Goal: Task Accomplishment & Management: Complete application form

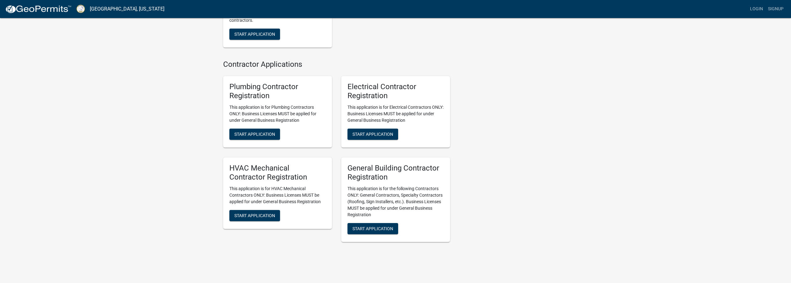
scroll to position [1150, 0]
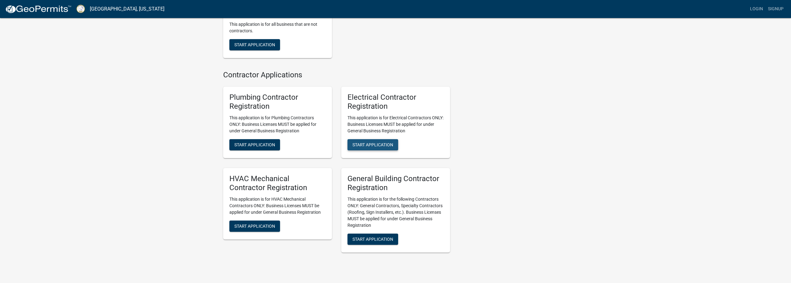
click at [370, 147] on span "Start Application" at bounding box center [372, 144] width 41 height 5
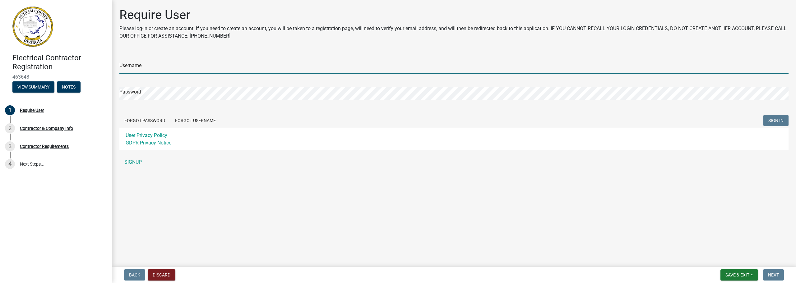
click at [186, 67] on input "Username" at bounding box center [453, 67] width 669 height 13
click at [173, 67] on input "[PERSON_NAME].[PERSON_NAME]@intellitech,site" at bounding box center [453, 67] width 669 height 13
type input "[PERSON_NAME][EMAIL_ADDRESS][PERSON_NAME][DOMAIN_NAME]"
click at [134, 162] on link "SIGNUP" at bounding box center [453, 162] width 669 height 12
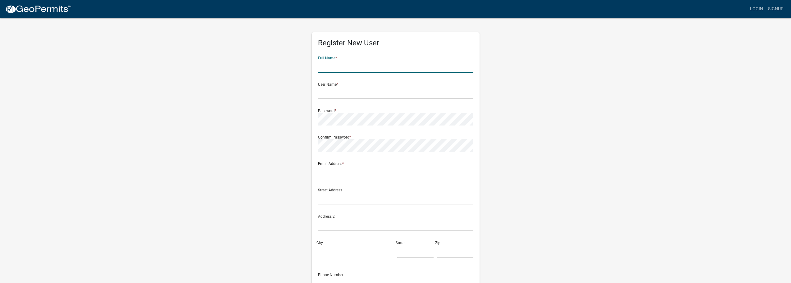
click at [346, 67] on input "text" at bounding box center [395, 66] width 155 height 13
type input "[PERSON_NAME]"
click at [341, 96] on input "text" at bounding box center [395, 92] width 155 height 13
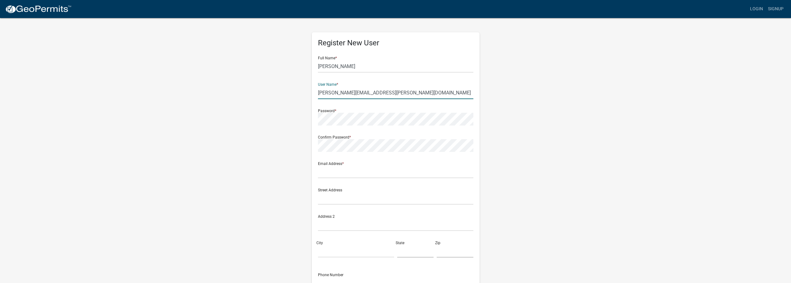
drag, startPoint x: 387, startPoint y: 92, endPoint x: 308, endPoint y: 92, distance: 78.9
click at [308, 92] on div "Register New User Full Name * [PERSON_NAME] User Name * [PERSON_NAME][EMAIL_ADD…" at bounding box center [395, 183] width 177 height 333
type input "[PERSON_NAME][EMAIL_ADDRESS][PERSON_NAME][DOMAIN_NAME]"
paste input "[PERSON_NAME][EMAIL_ADDRESS][PERSON_NAME][DOMAIN_NAME]"
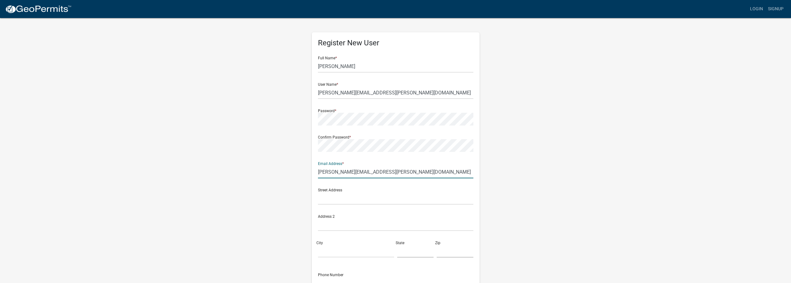
type input "[PERSON_NAME][EMAIL_ADDRESS][PERSON_NAME][DOMAIN_NAME]"
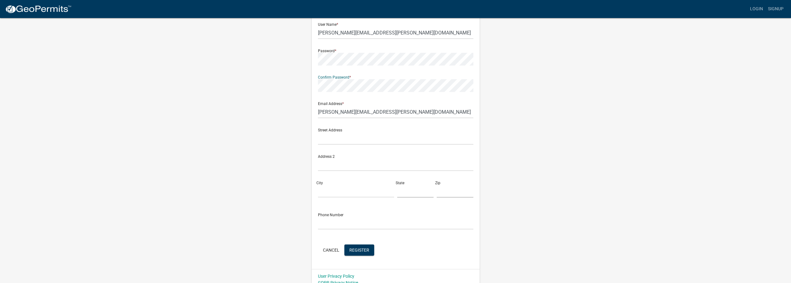
scroll to position [67, 0]
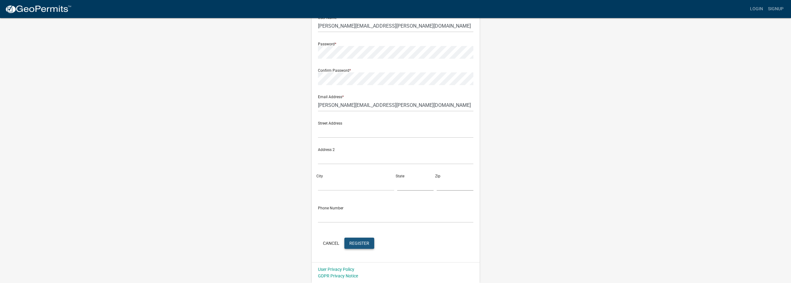
click at [362, 242] on span "Register" at bounding box center [359, 243] width 20 height 5
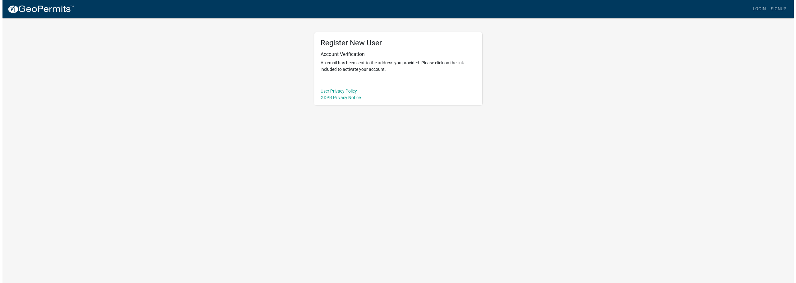
scroll to position [0, 0]
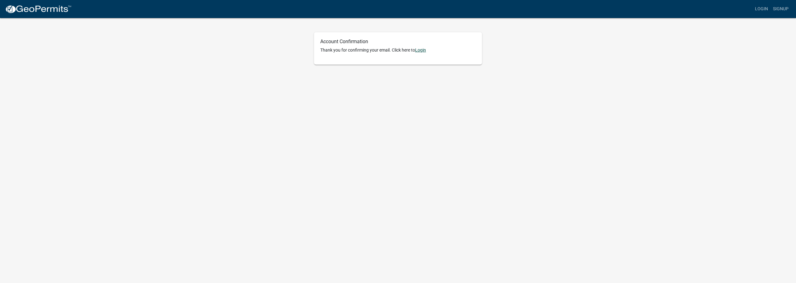
click at [423, 48] on link "Login" at bounding box center [420, 50] width 11 height 5
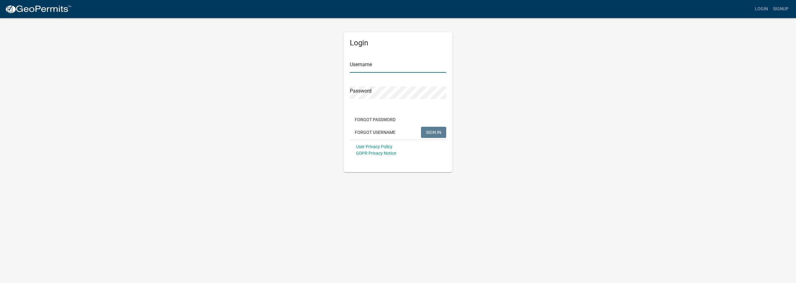
click at [390, 68] on input "Username" at bounding box center [398, 66] width 96 height 13
type input "[PERSON_NAME][EMAIL_ADDRESS][PERSON_NAME][DOMAIN_NAME]"
click at [430, 132] on span "SIGN IN" at bounding box center [433, 132] width 15 height 5
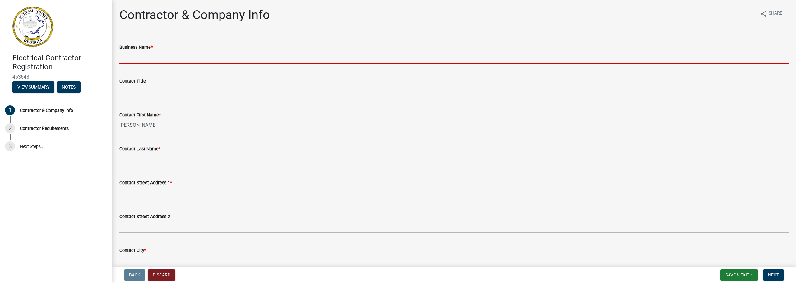
click at [200, 58] on input "Business Name *" at bounding box center [453, 57] width 669 height 13
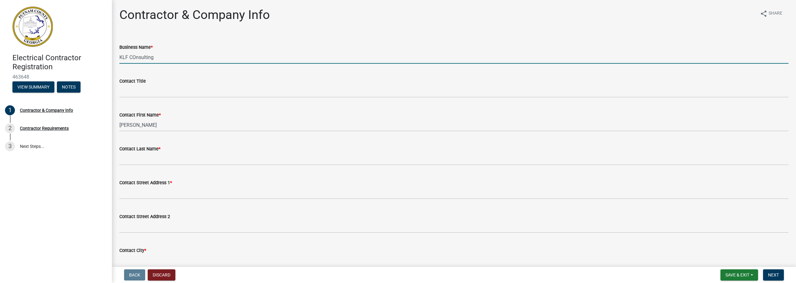
click at [136, 57] on input "KLF COnsulting" at bounding box center [453, 57] width 669 height 13
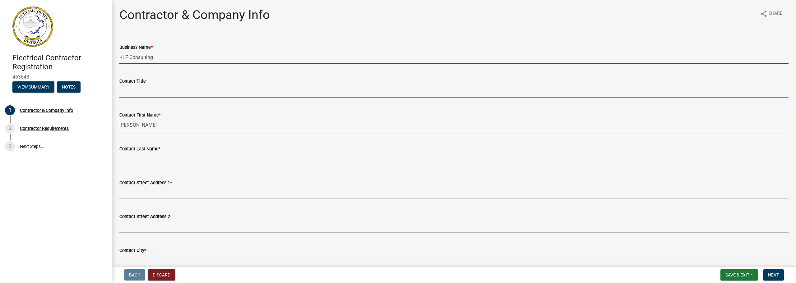
click at [140, 93] on input "Contact Title" at bounding box center [453, 91] width 669 height 13
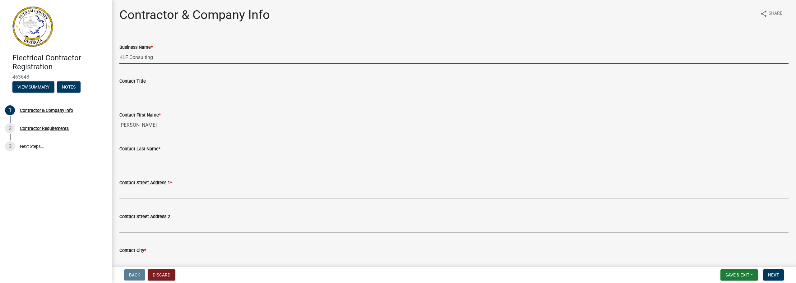
click at [162, 58] on input "KLF Consulting" at bounding box center [453, 57] width 669 height 13
type input "KLF Consulting and Estimating"
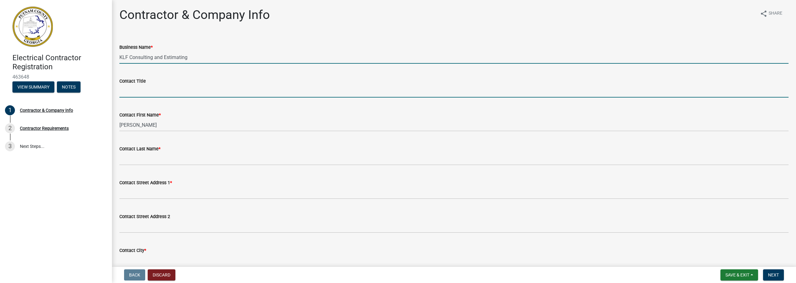
click at [149, 92] on input "Contact Title" at bounding box center [453, 91] width 669 height 13
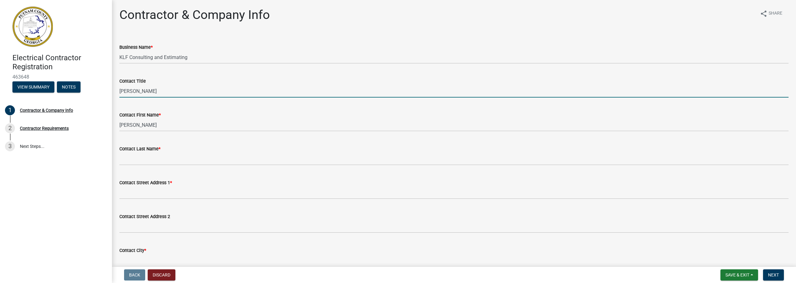
type input "Rick Ford"
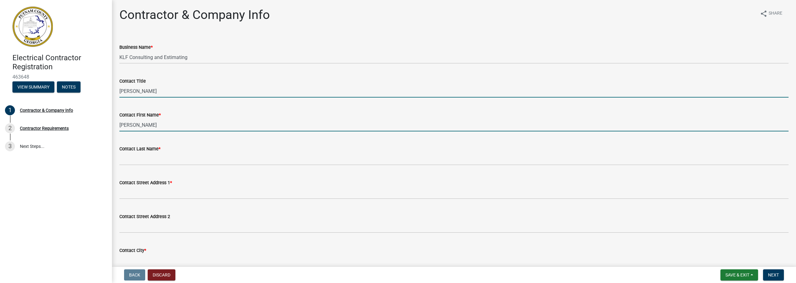
click at [141, 128] on input "[PERSON_NAME]" at bounding box center [453, 125] width 669 height 13
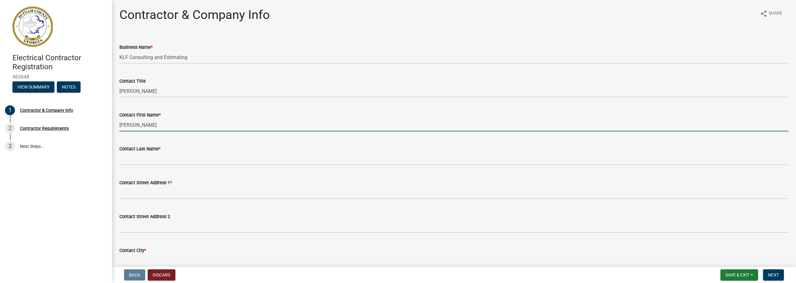
scroll to position [31, 0]
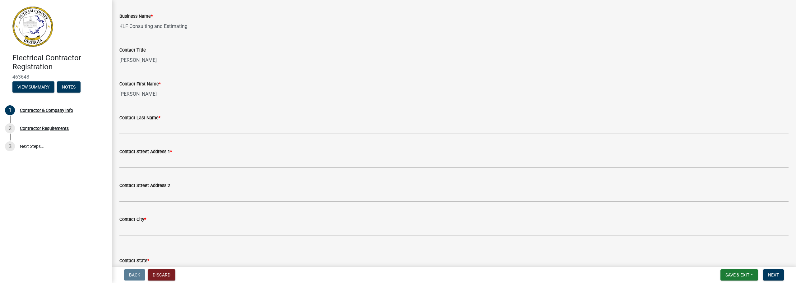
drag, startPoint x: 143, startPoint y: 94, endPoint x: 115, endPoint y: 95, distance: 28.6
click at [115, 95] on div "Contact First Name * Kristina" at bounding box center [454, 85] width 678 height 29
type input "Richard"
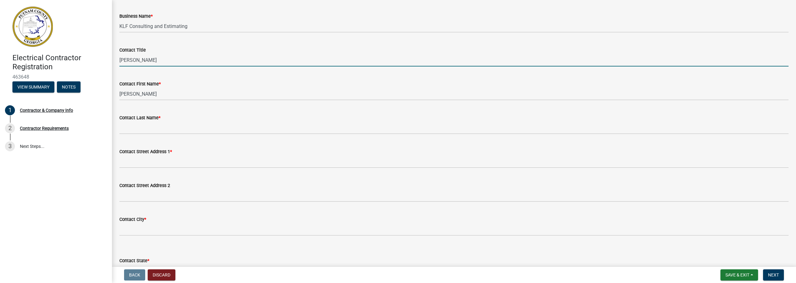
click at [128, 61] on input "Rick Ford" at bounding box center [453, 60] width 669 height 13
type input "Richard Ford"
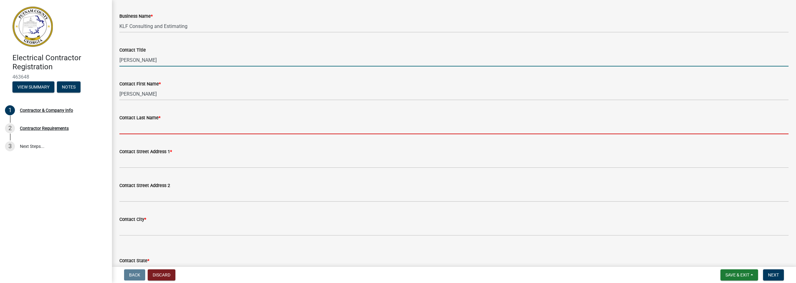
click at [131, 127] on input "Contact Last Name *" at bounding box center [453, 128] width 669 height 13
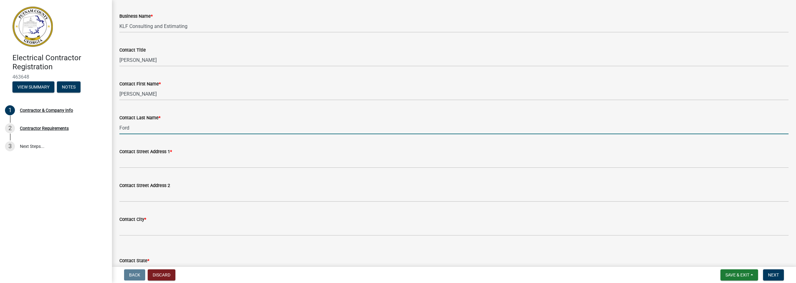
type input "Ford"
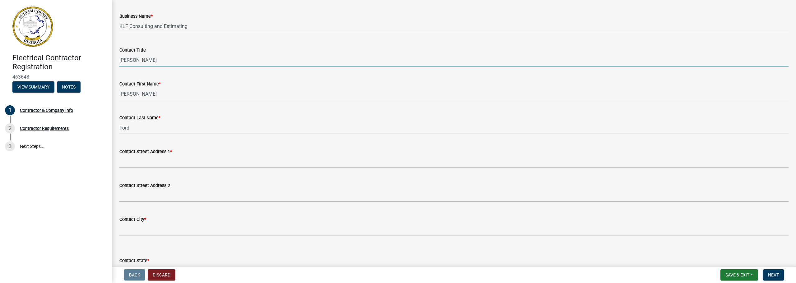
drag, startPoint x: 153, startPoint y: 61, endPoint x: 116, endPoint y: 61, distance: 37.0
click at [116, 61] on div "Contact Title Richard Ford" at bounding box center [454, 52] width 678 height 29
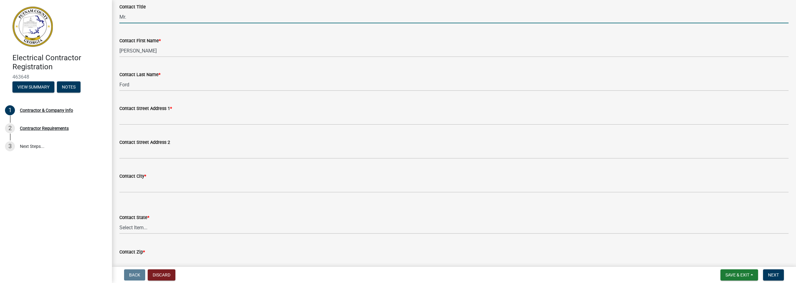
scroll to position [93, 0]
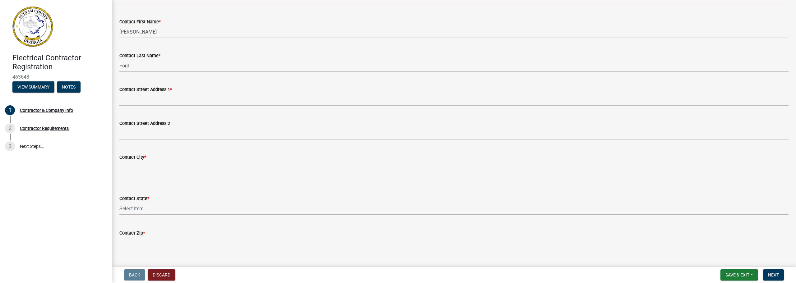
type input "Mr."
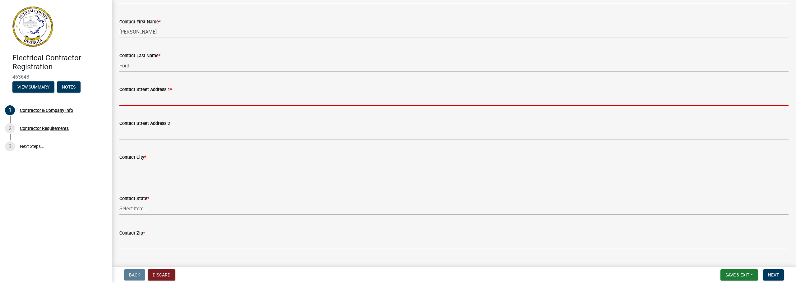
click at [151, 101] on input "Contact Street Address 1 *" at bounding box center [453, 99] width 669 height 13
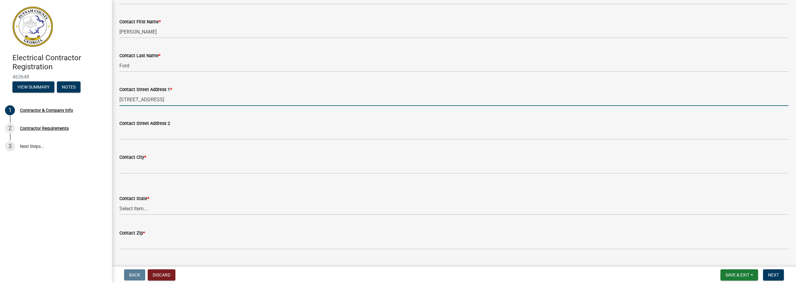
type input "31 Woodhaven Ct."
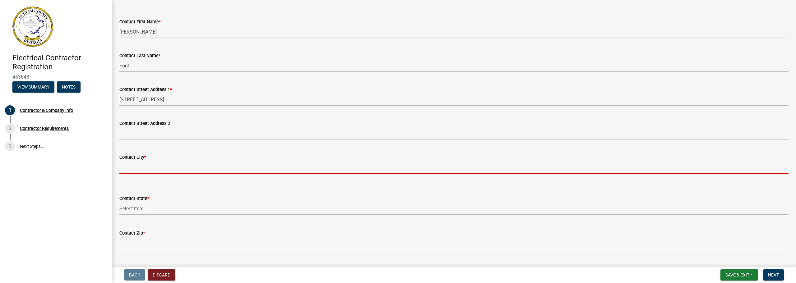
click at [140, 169] on input "Contact City *" at bounding box center [453, 167] width 669 height 13
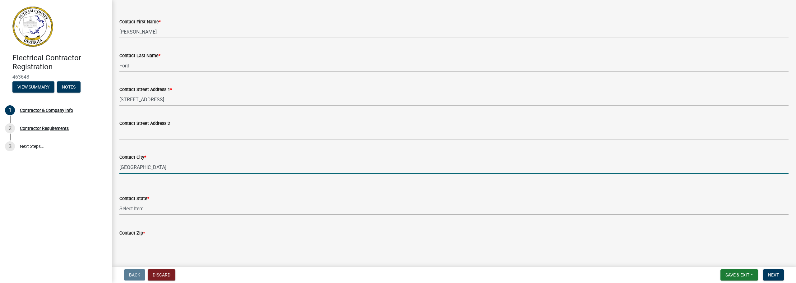
type input "Cartersville"
click at [145, 208] on select "Select Item... Alabama Alaska Arizona Arkansas California Colorado Connecticut …" at bounding box center [453, 208] width 669 height 13
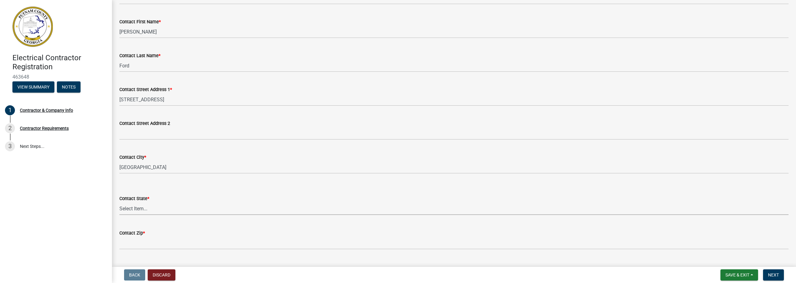
select select "GA"
click at [119, 202] on select "Select Item... Alabama Alaska Arizona Arkansas California Colorado Connecticut …" at bounding box center [453, 208] width 669 height 13
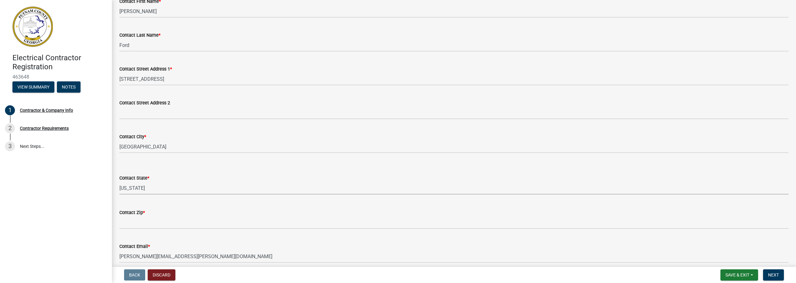
scroll to position [186, 0]
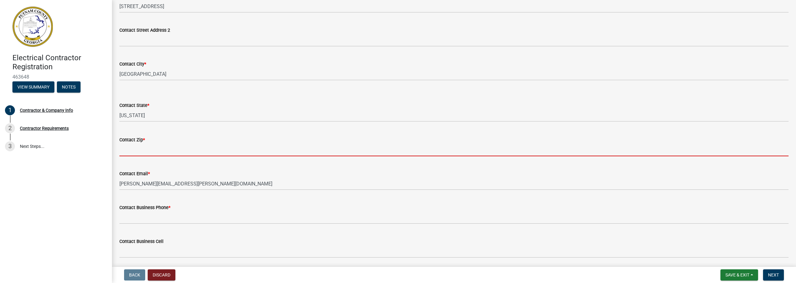
click at [161, 150] on input "Contact Zip *" at bounding box center [453, 150] width 669 height 13
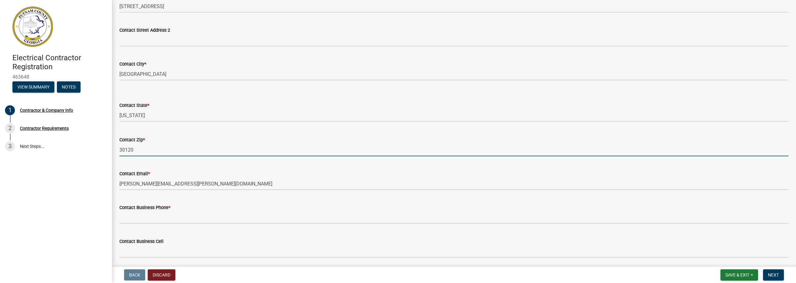
scroll to position [209, 0]
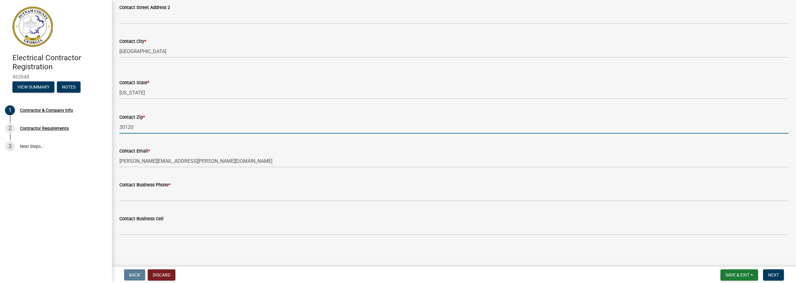
type input "30120"
click at [142, 196] on input "Contact Business Phone *" at bounding box center [453, 195] width 669 height 13
type input "6786629355"
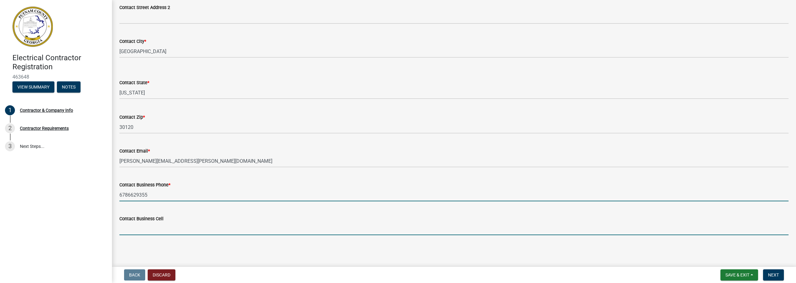
click at [152, 229] on input "Contact Business Cell" at bounding box center [453, 229] width 669 height 13
type input "678-630-9797"
click at [742, 275] on span "Save & Exit" at bounding box center [737, 275] width 24 height 5
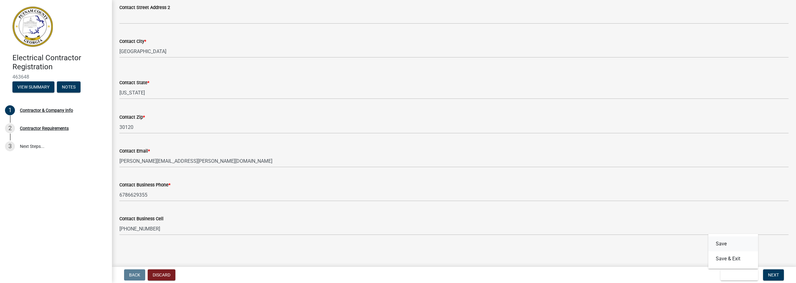
click at [722, 242] on button "Save" at bounding box center [733, 244] width 50 height 15
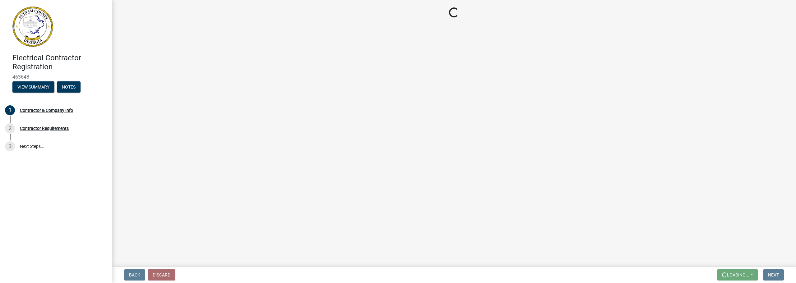
scroll to position [0, 0]
select select "GA"
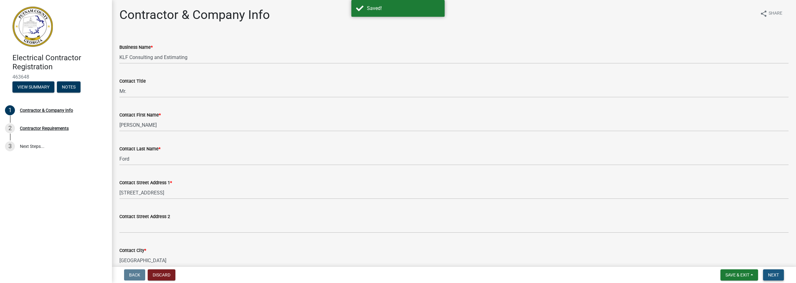
click at [773, 275] on span "Next" at bounding box center [773, 275] width 11 height 5
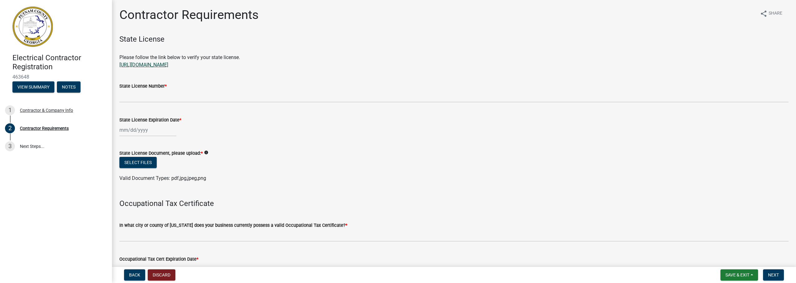
click at [168, 62] on link "https://verify.sos.ga.gov/verification/" at bounding box center [143, 65] width 49 height 6
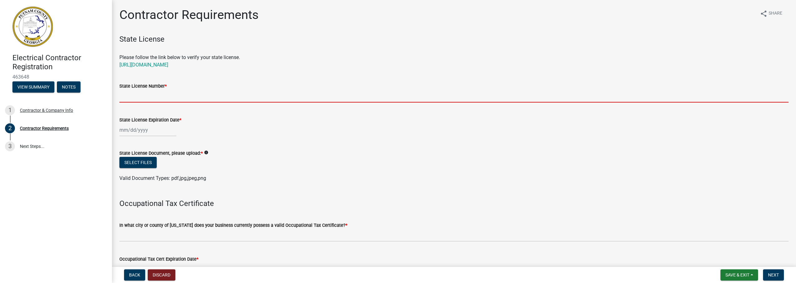
click at [177, 97] on input "State License Number *" at bounding box center [453, 96] width 669 height 13
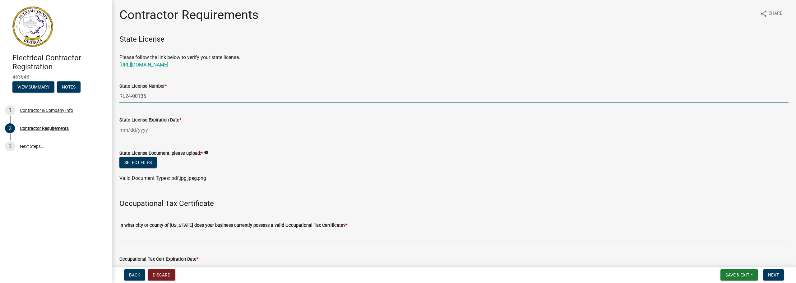
type input "RL24-00136"
click at [126, 131] on div at bounding box center [147, 130] width 57 height 13
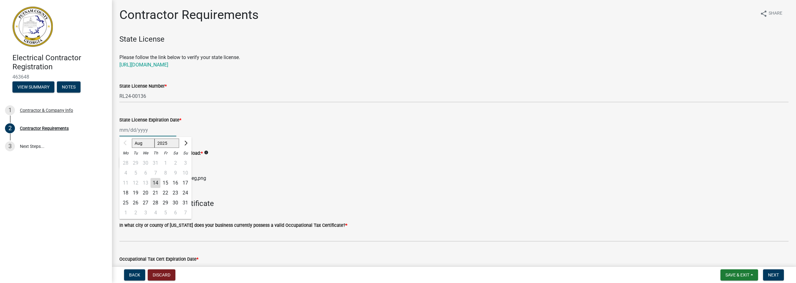
click at [125, 129] on input "State License Expiration Date *" at bounding box center [147, 130] width 57 height 13
type input "01/31/2026"
click at [247, 170] on ul at bounding box center [453, 172] width 669 height 5
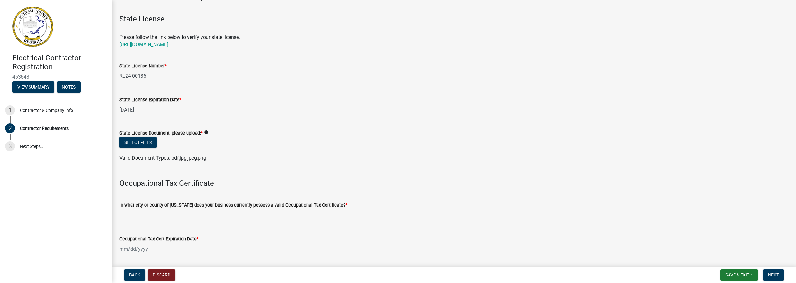
scroll to position [31, 0]
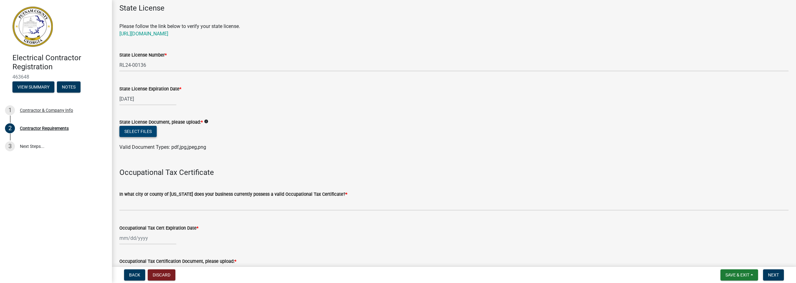
click at [149, 130] on button "Select files" at bounding box center [137, 131] width 37 height 11
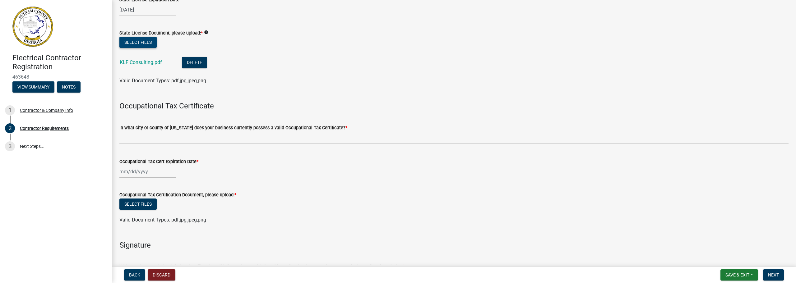
scroll to position [124, 0]
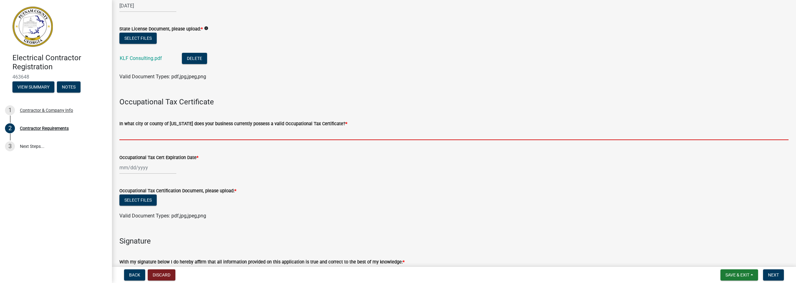
click at [193, 134] on input "In what city or county of Georgia does your business currently possess a valid …" at bounding box center [453, 133] width 669 height 13
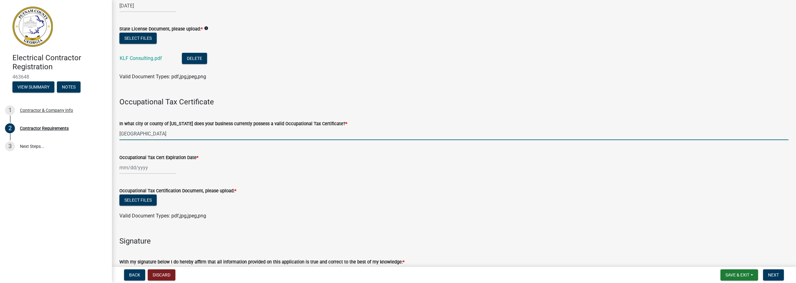
type input "Bartow County"
click at [162, 169] on div at bounding box center [147, 167] width 57 height 13
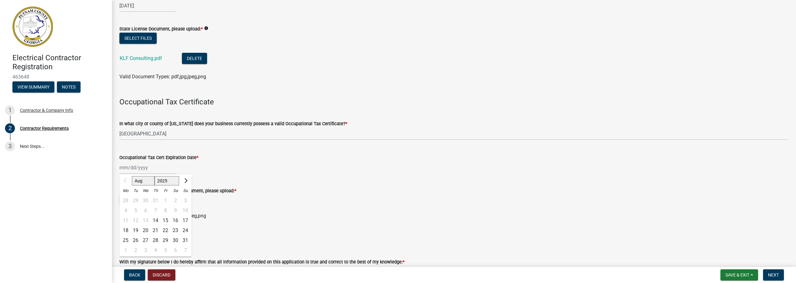
click at [253, 176] on wm-data-entity-input "Occupational Tax Cert Expiration Date * Aug Sep Oct Nov Dec 2025 2026 2027 2028…" at bounding box center [453, 162] width 669 height 34
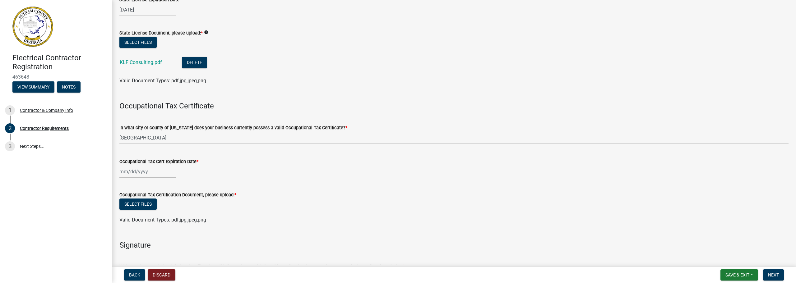
scroll to position [115, 0]
